Goal: Check status: Check status

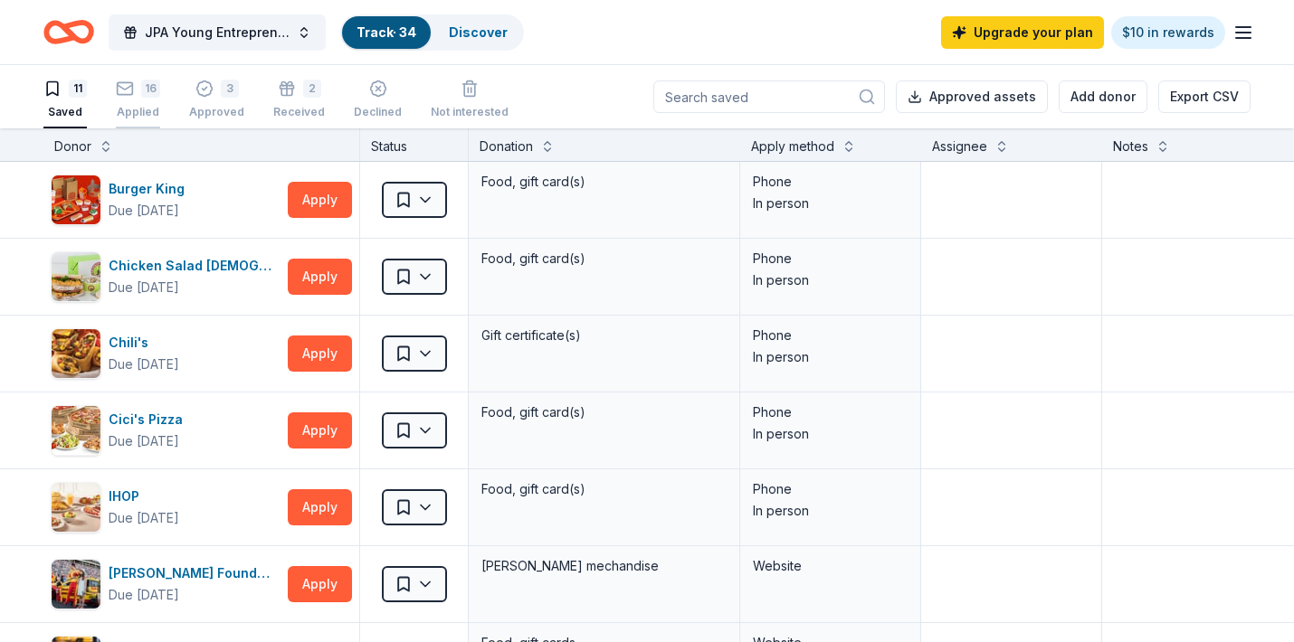
click at [145, 90] on div "16" at bounding box center [150, 89] width 19 height 18
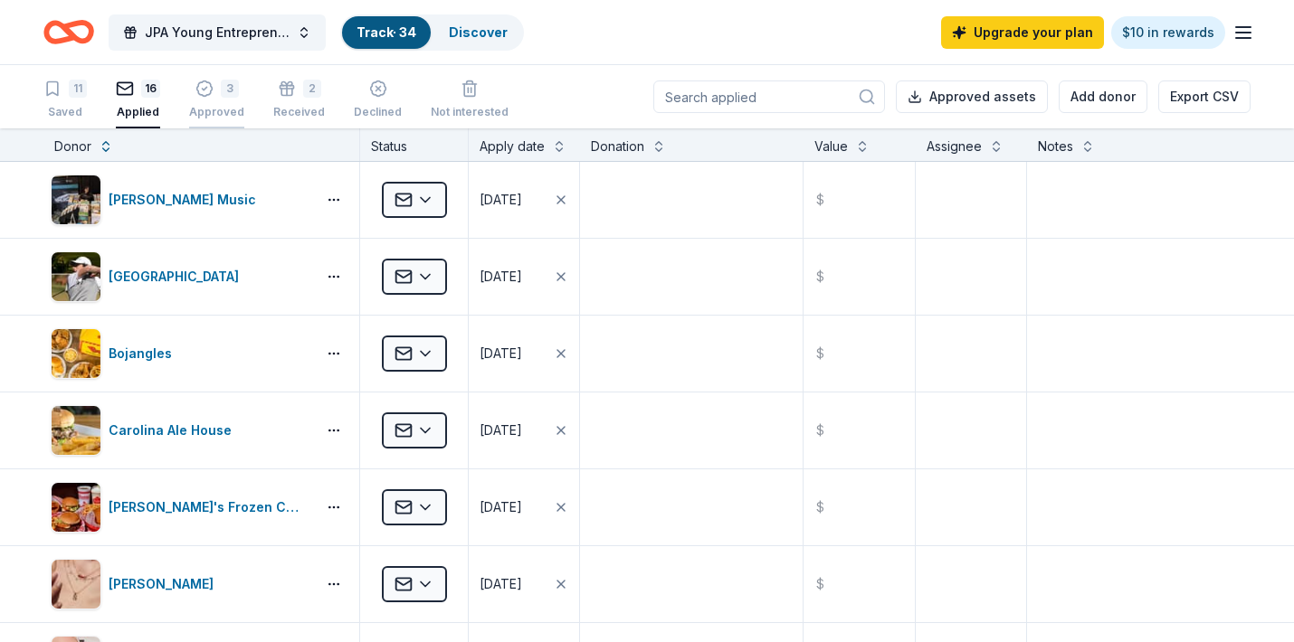
click at [210, 90] on icon "button" at bounding box center [204, 89] width 18 height 18
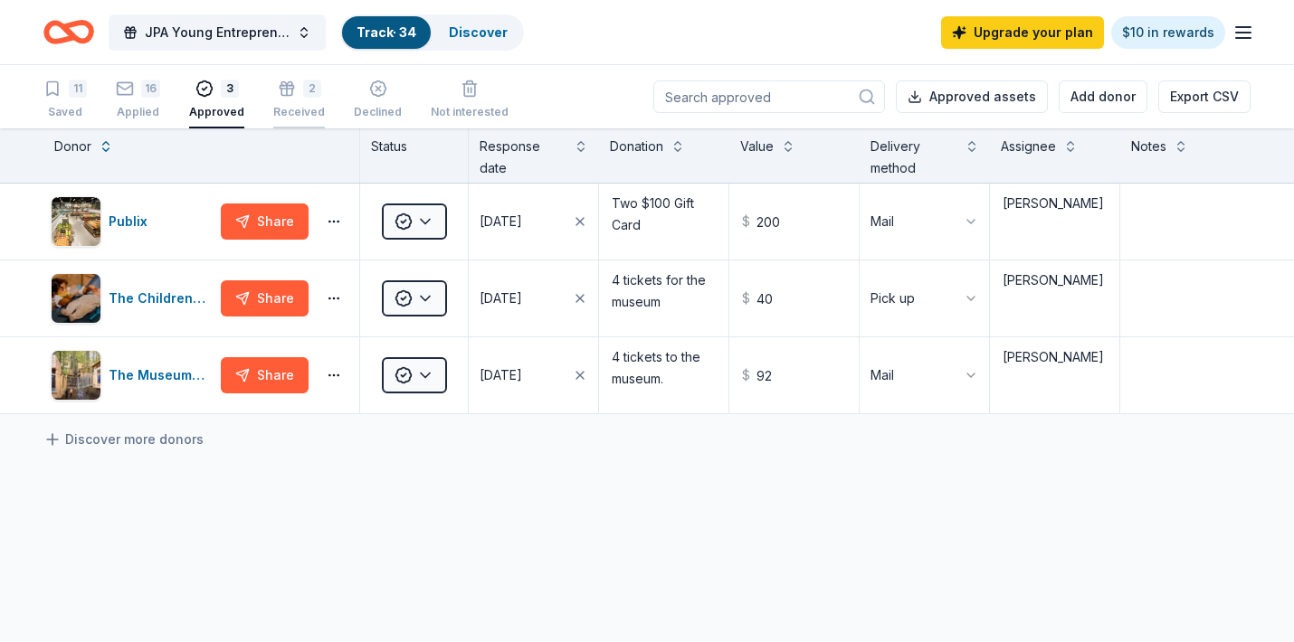
click at [287, 103] on div "2 Received" at bounding box center [299, 100] width 52 height 40
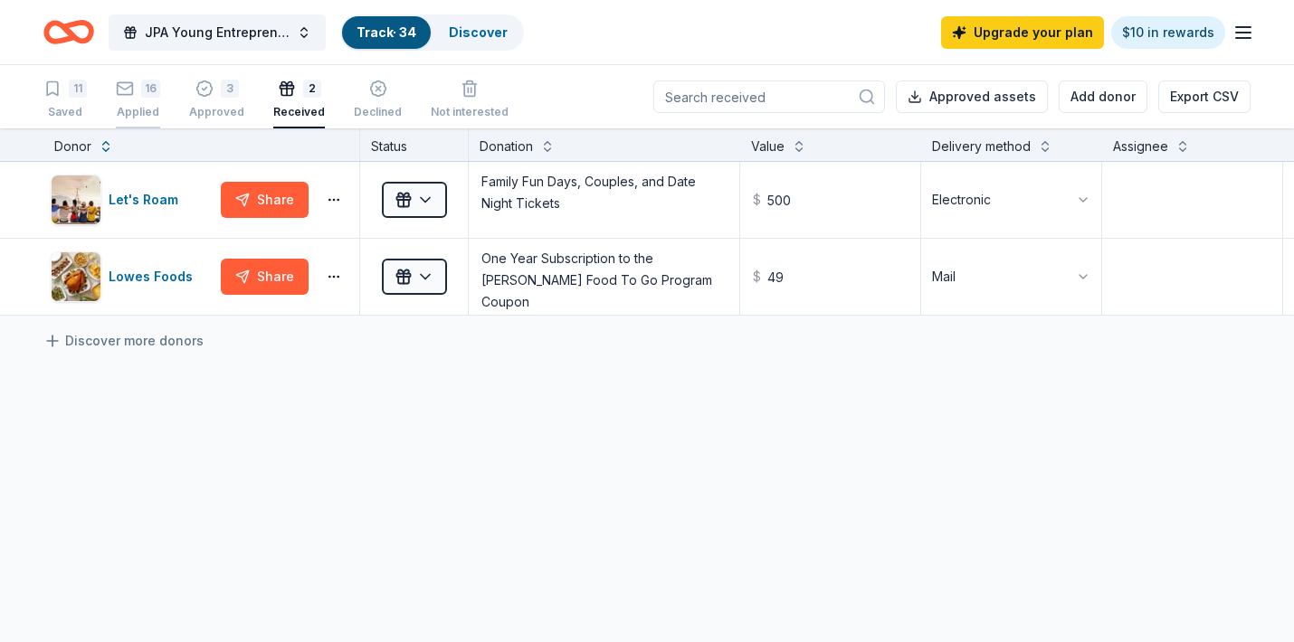
click at [140, 92] on div "16" at bounding box center [138, 89] width 44 height 18
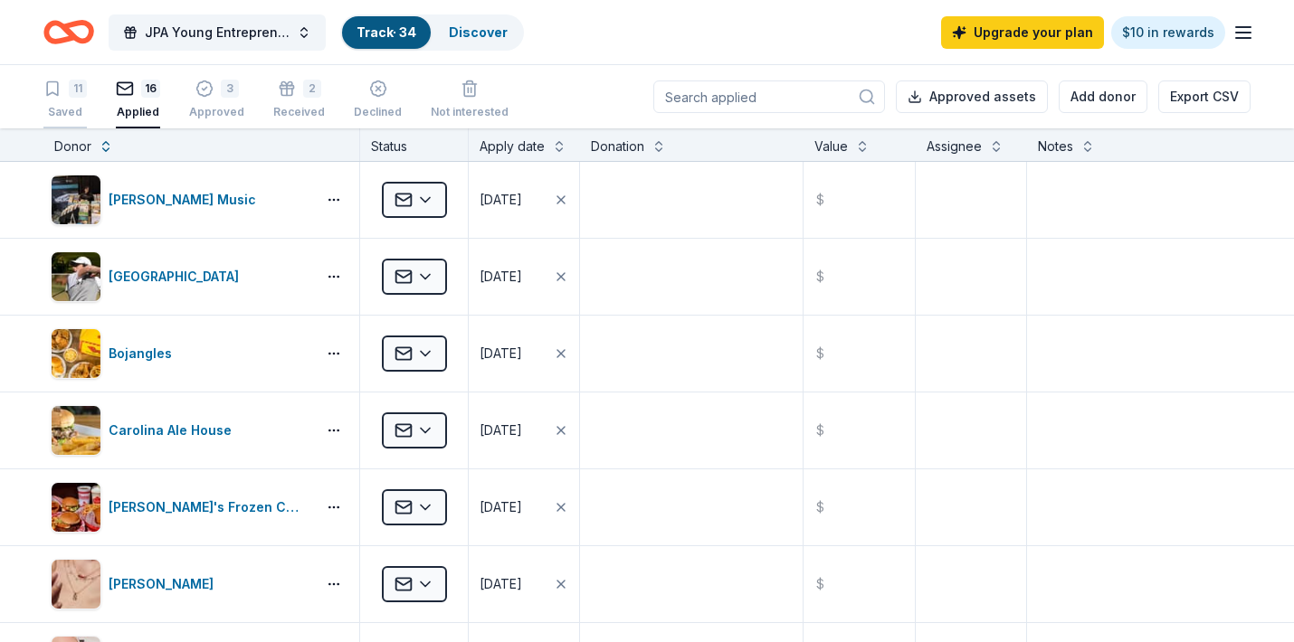
click at [69, 90] on div "11" at bounding box center [78, 89] width 18 height 18
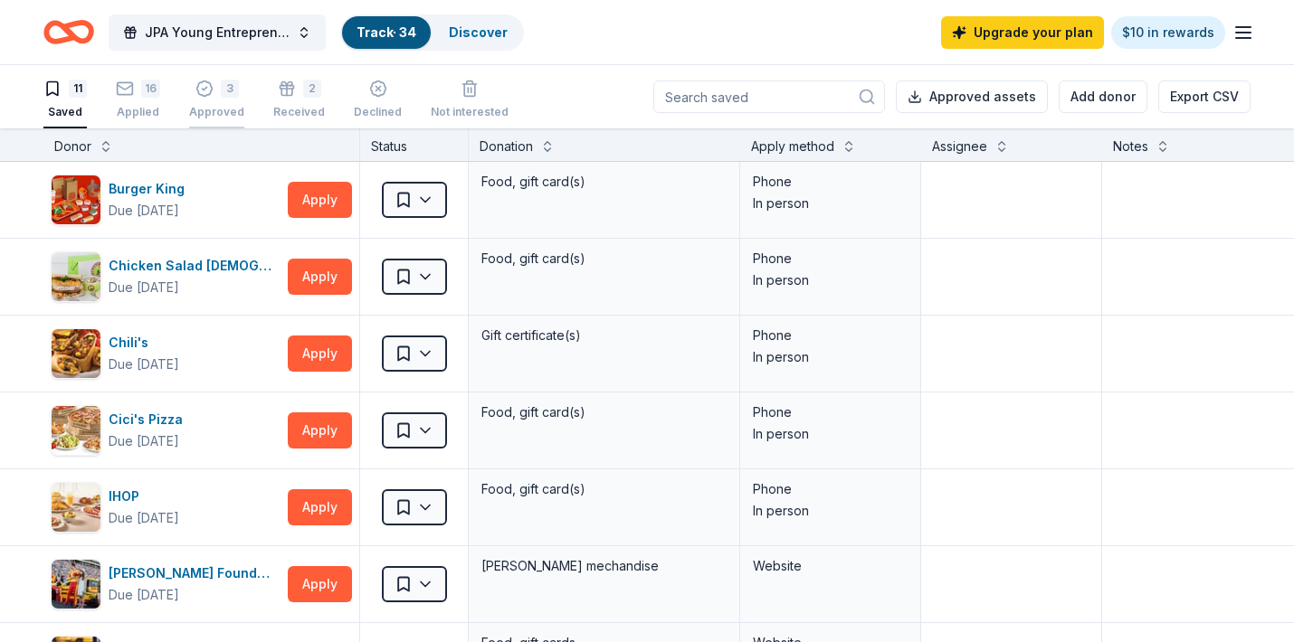
click at [214, 89] on div "3" at bounding box center [216, 89] width 55 height 18
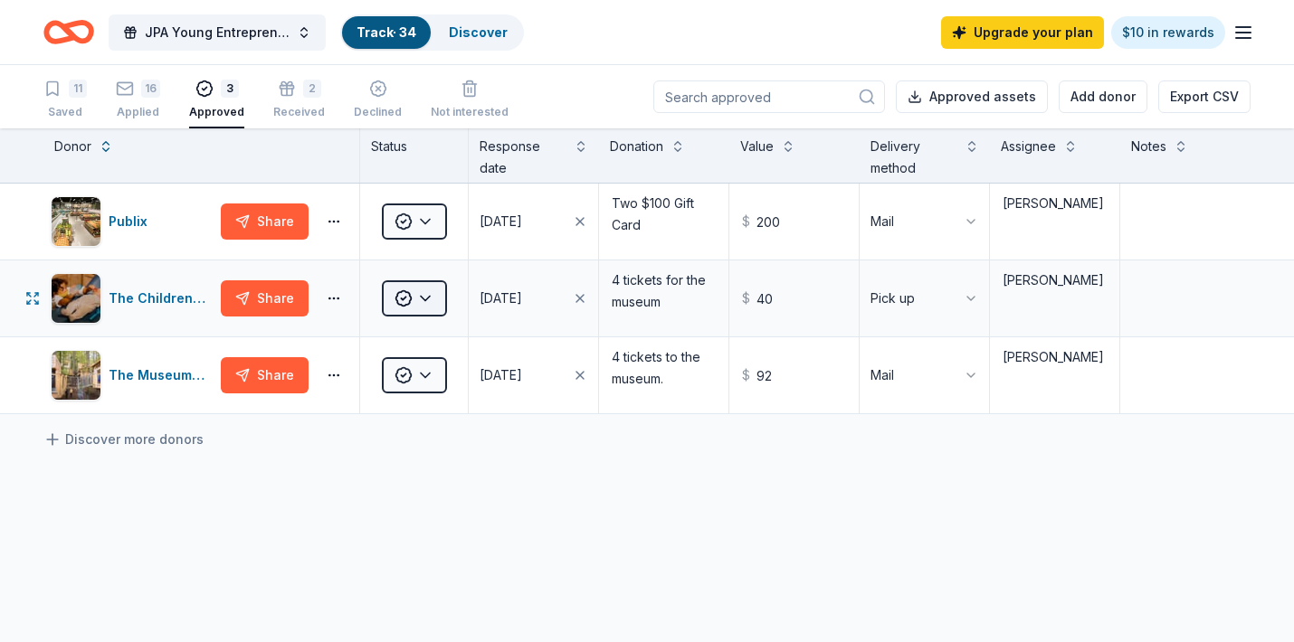
click at [422, 295] on html "JPA Young Entrepreneur’s Christmas Market Track · 34 Discover Upgrade your plan…" at bounding box center [647, 321] width 1294 height 642
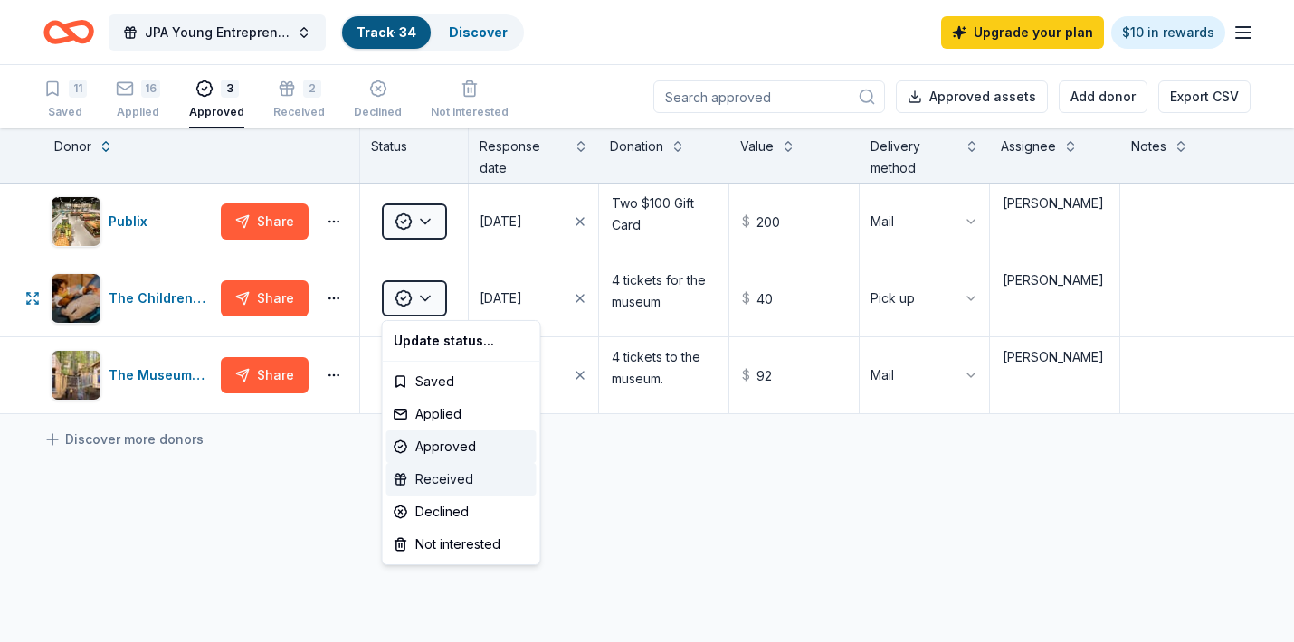
click at [442, 483] on div "Received" at bounding box center [461, 479] width 150 height 33
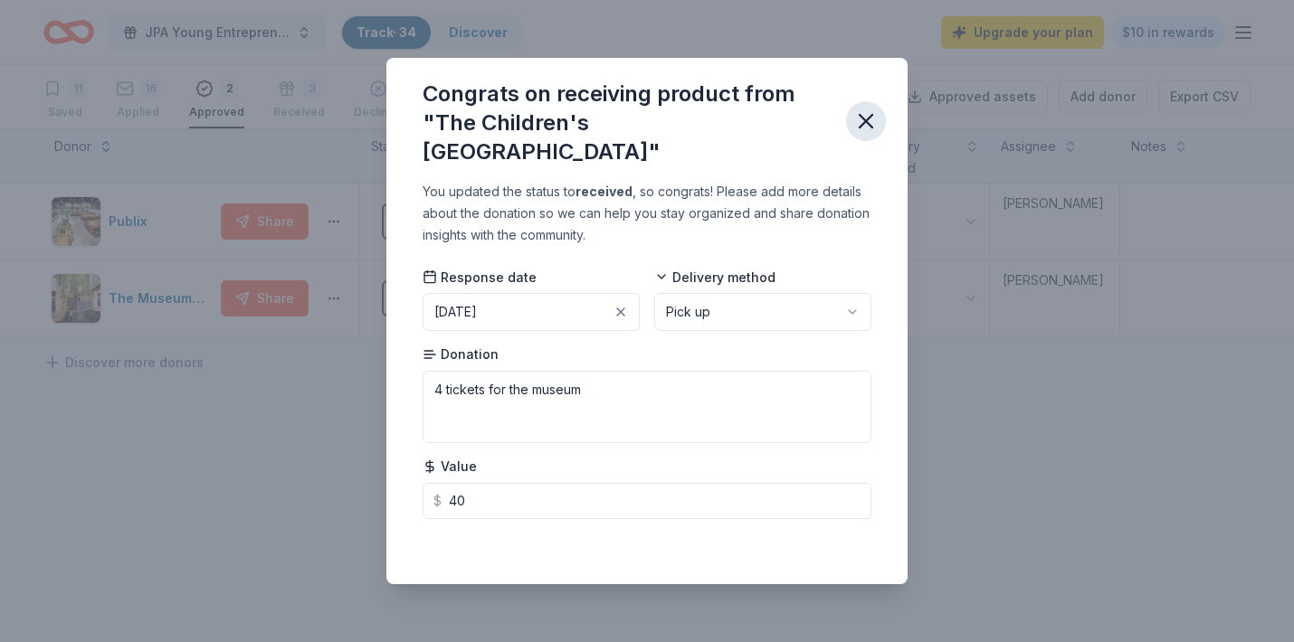
click at [869, 128] on icon "button" at bounding box center [865, 121] width 25 height 25
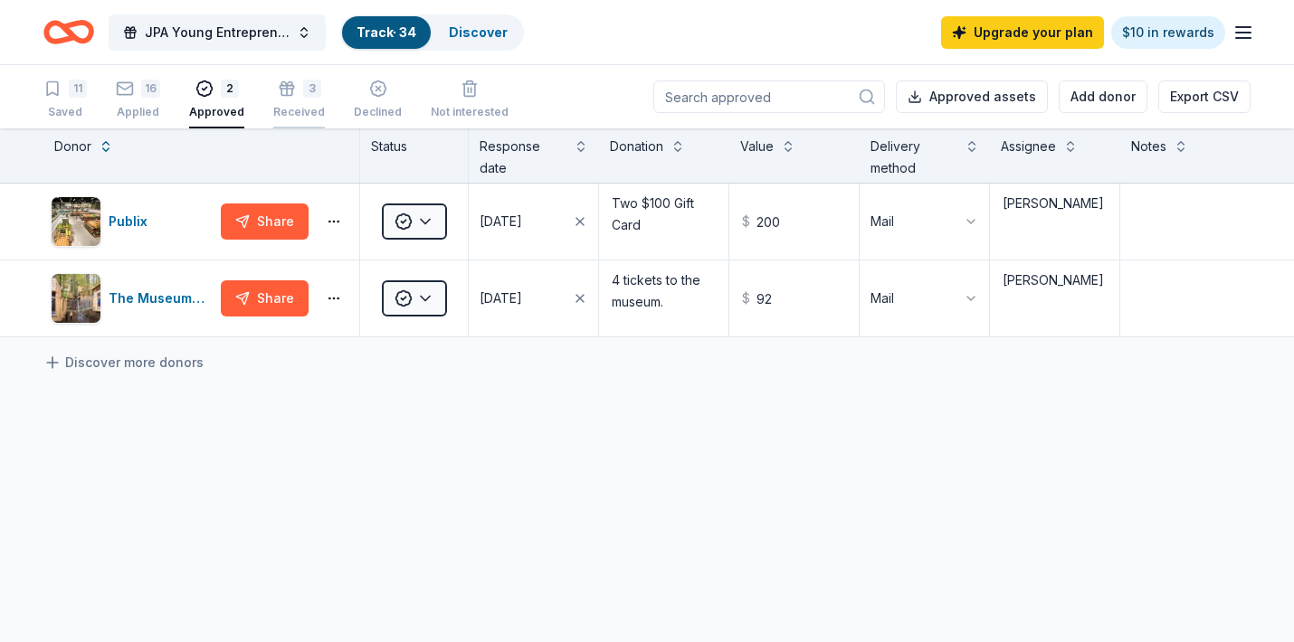
click at [293, 92] on div "3" at bounding box center [299, 89] width 52 height 18
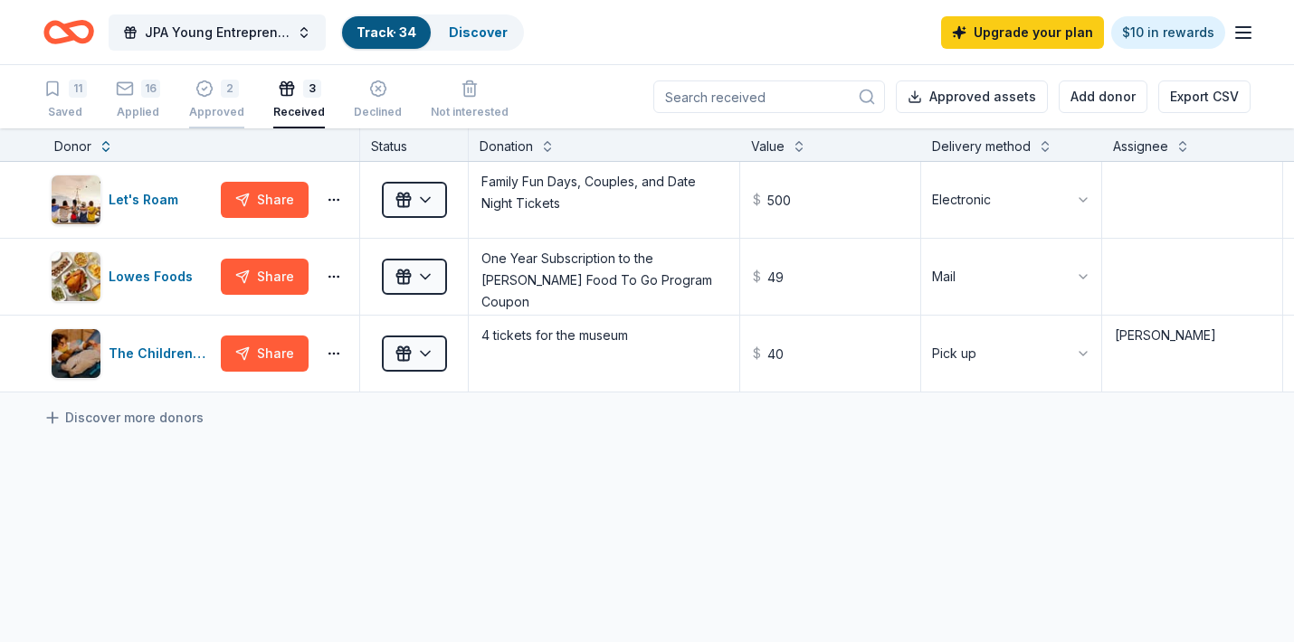
click at [202, 90] on icon "button" at bounding box center [204, 89] width 18 height 18
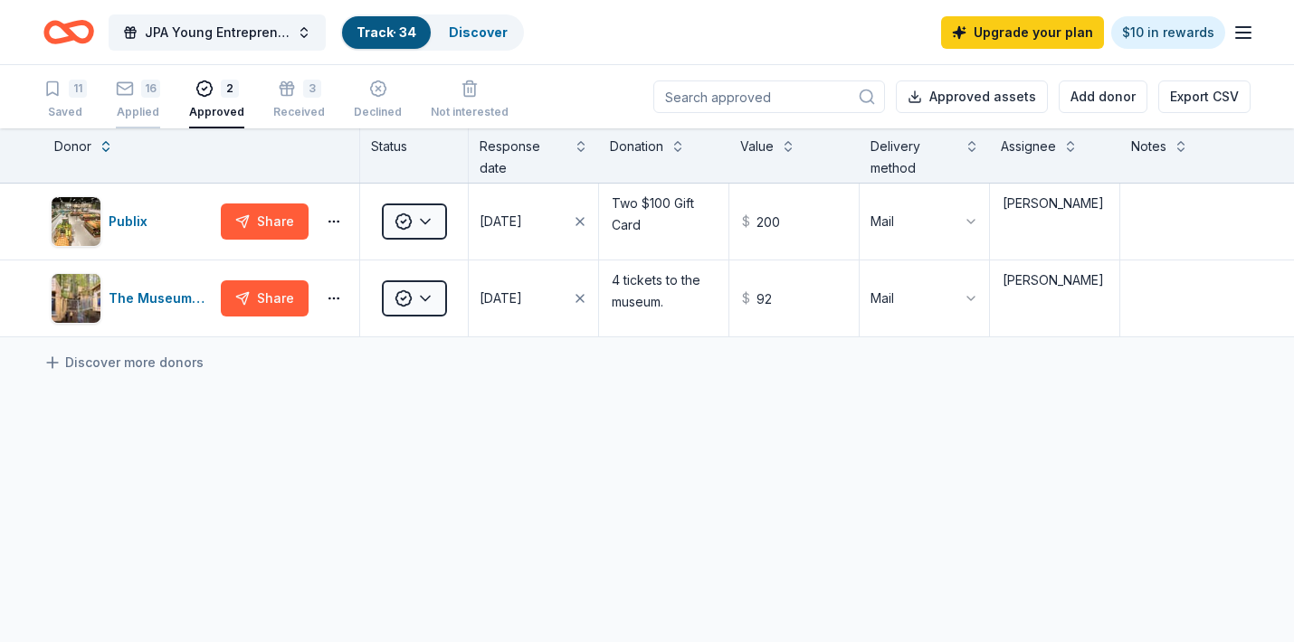
click at [146, 99] on div "16 Applied" at bounding box center [138, 100] width 44 height 40
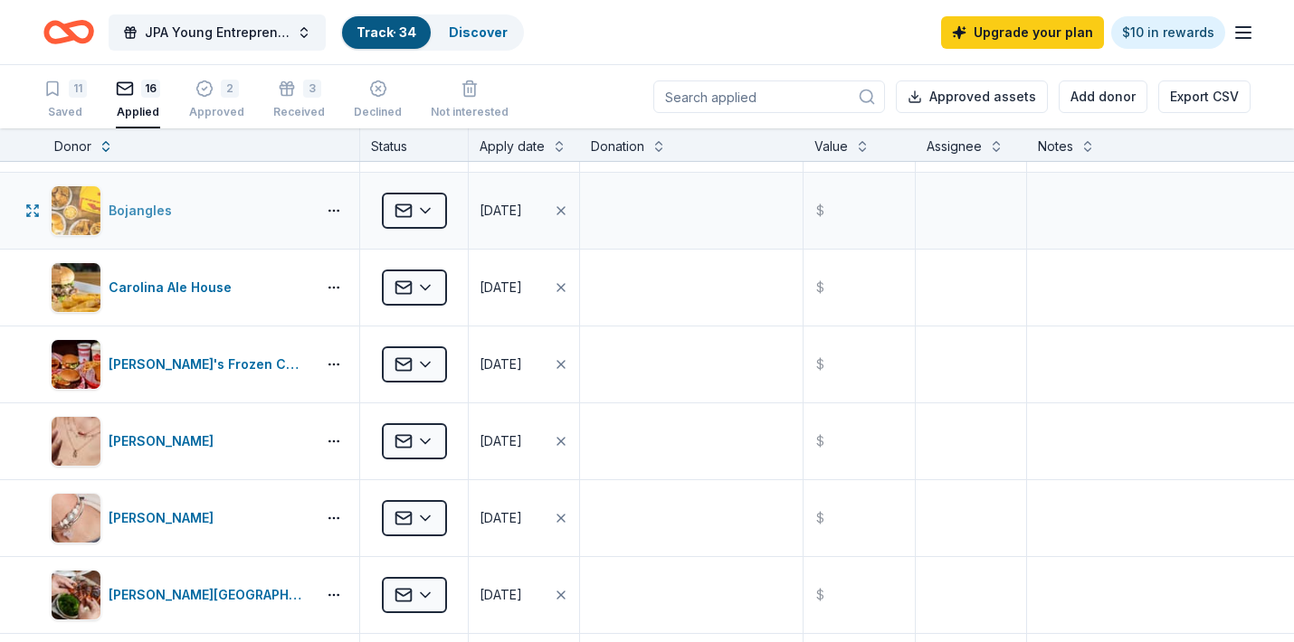
scroll to position [158, 0]
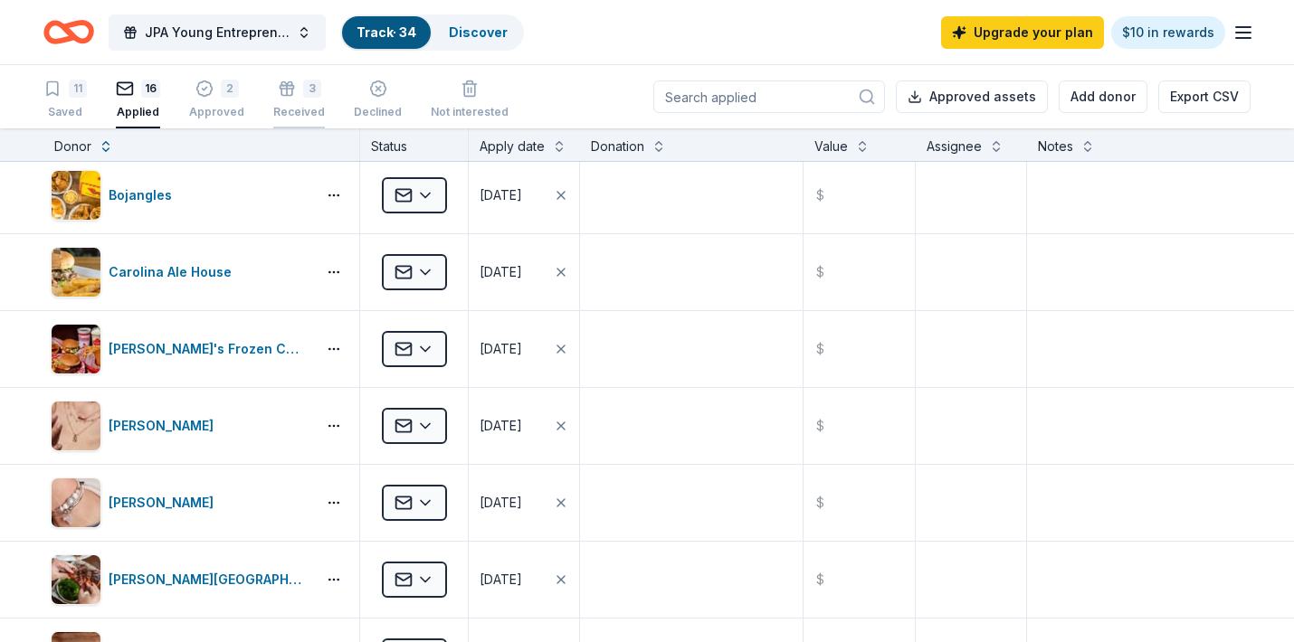
click at [303, 86] on div "3" at bounding box center [312, 89] width 18 height 18
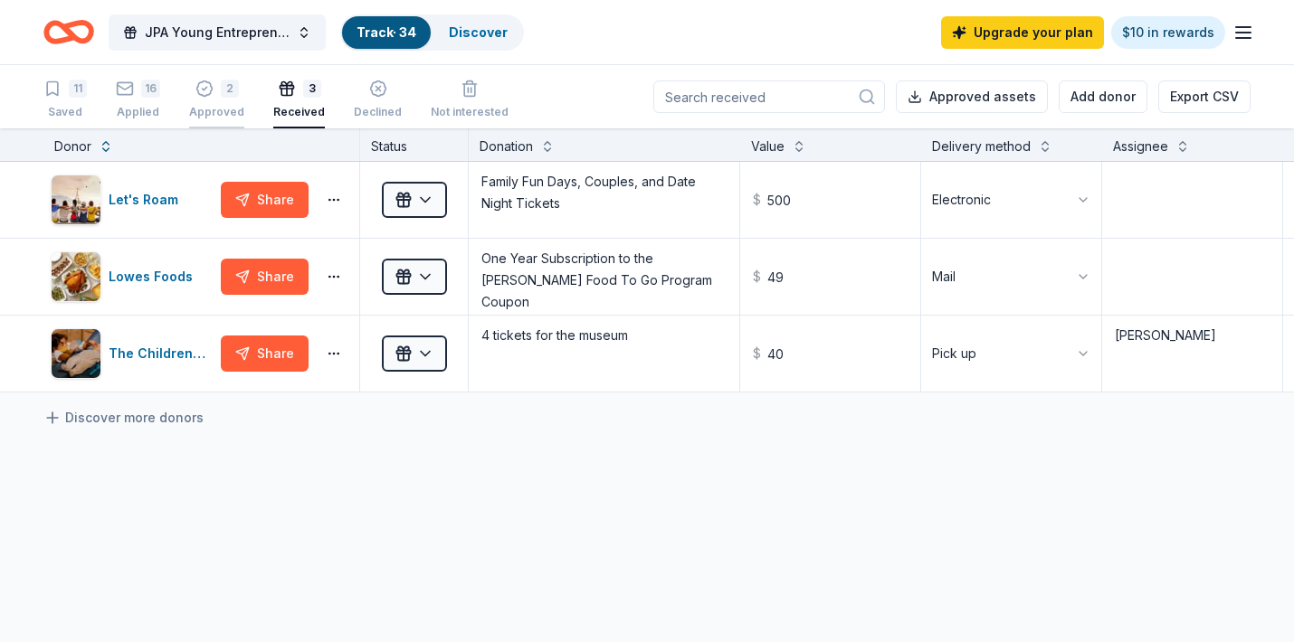
click at [214, 89] on div "2" at bounding box center [216, 89] width 55 height 18
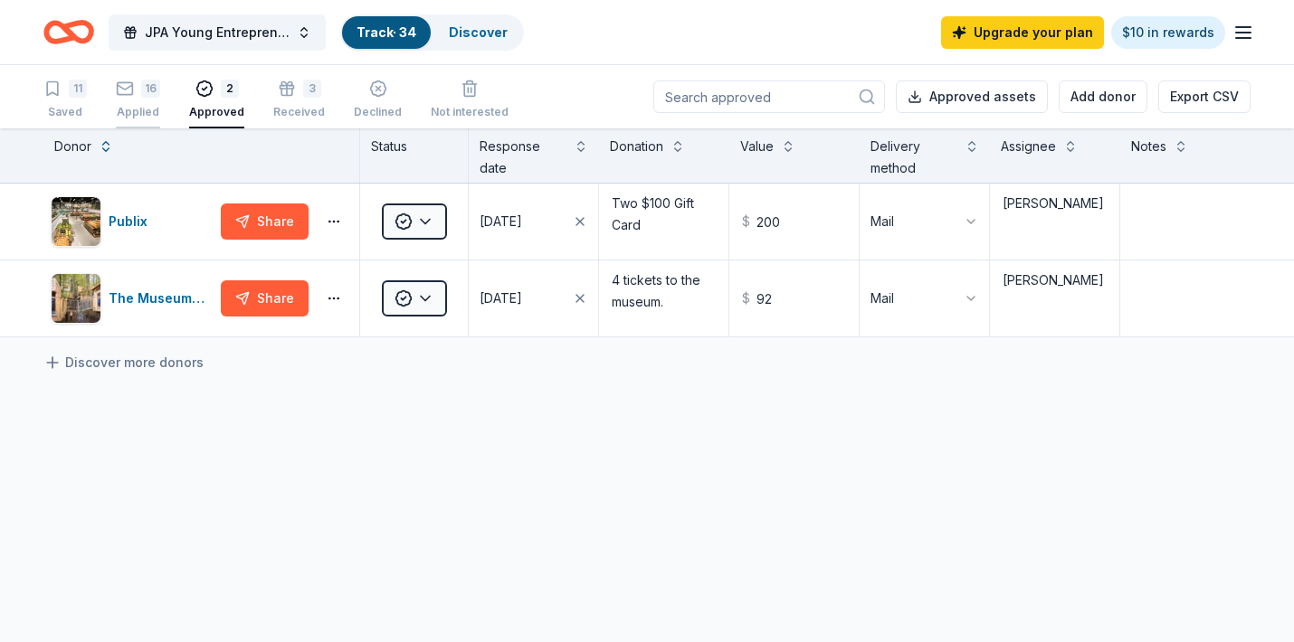
click at [136, 91] on div "16" at bounding box center [138, 89] width 44 height 18
